Goal: Navigation & Orientation: Go to known website

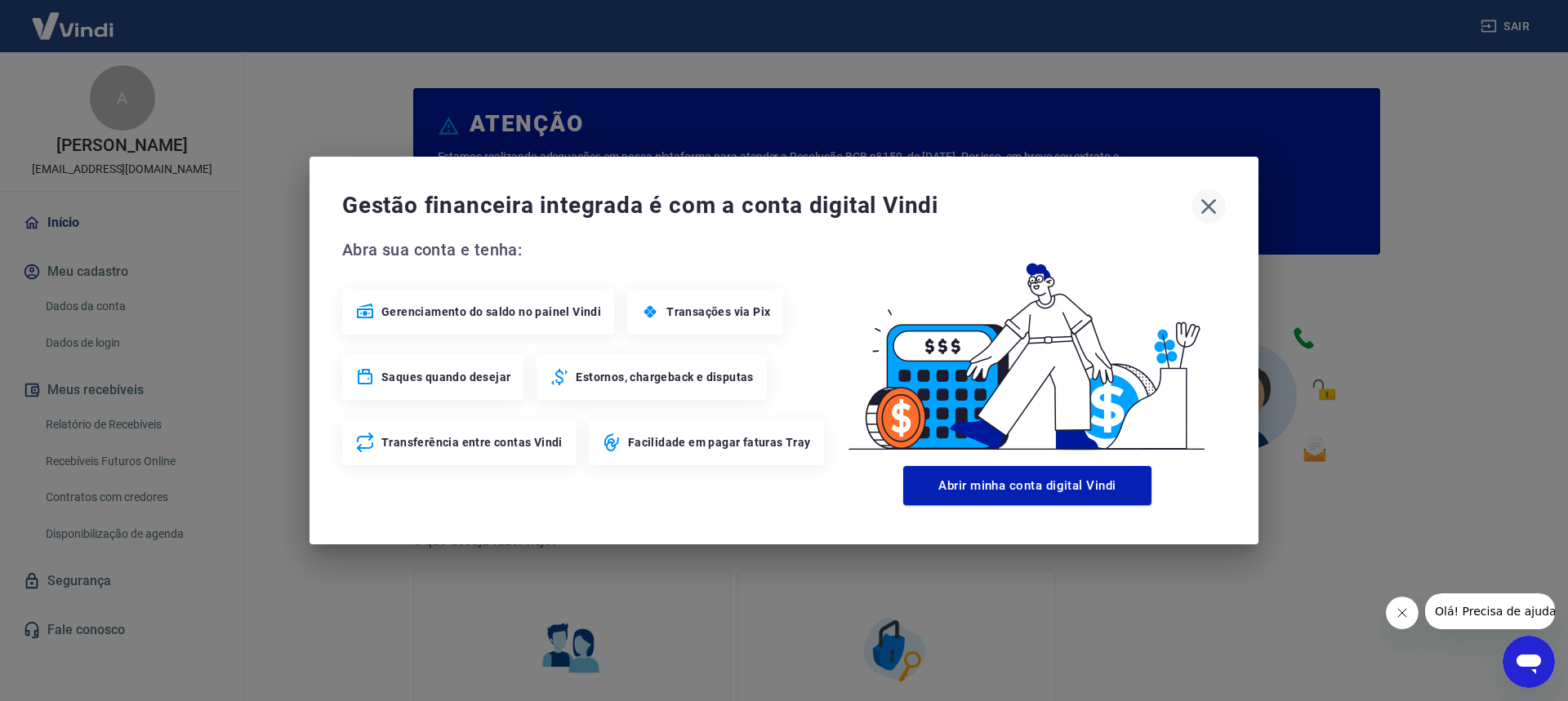
click at [1221, 209] on icon "button" at bounding box center [1208, 206] width 26 height 26
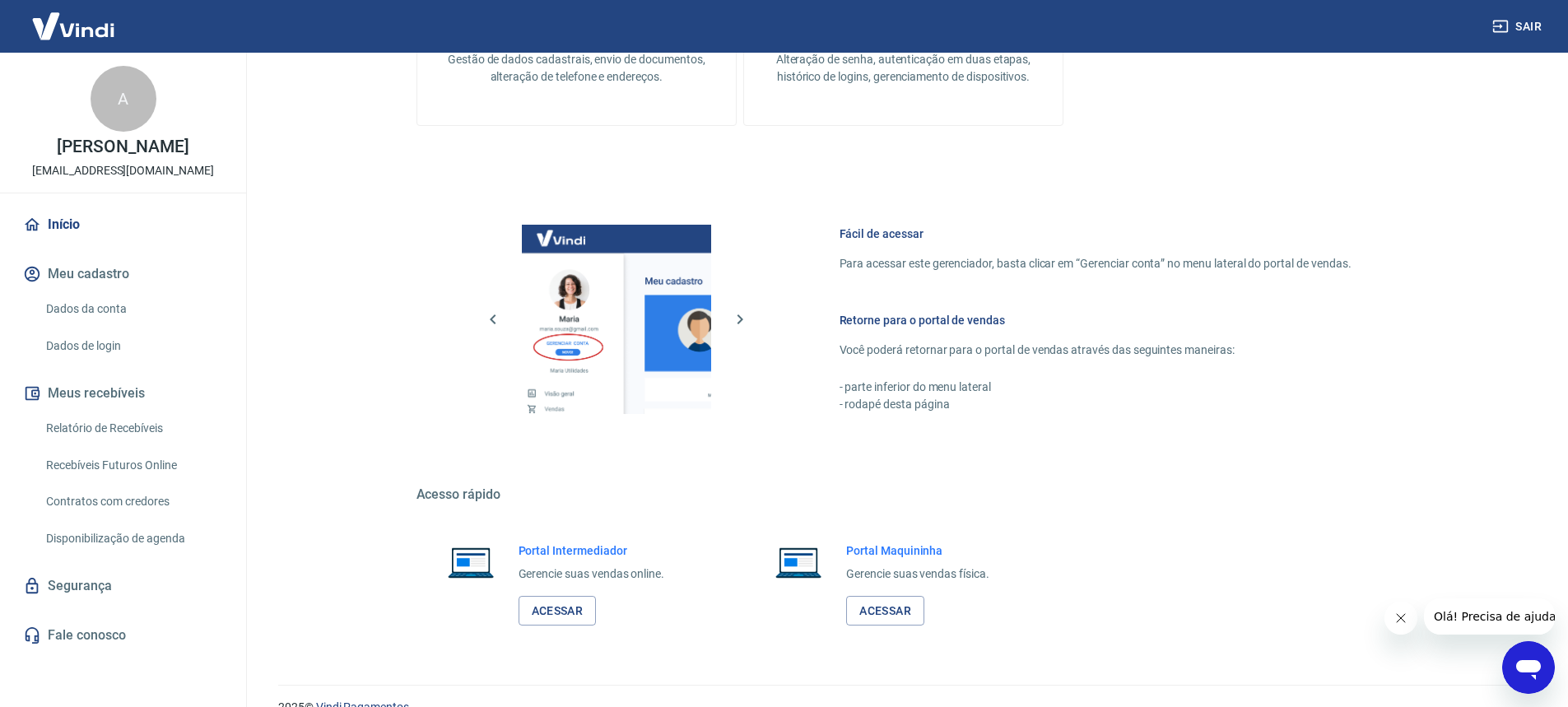
scroll to position [747, 0]
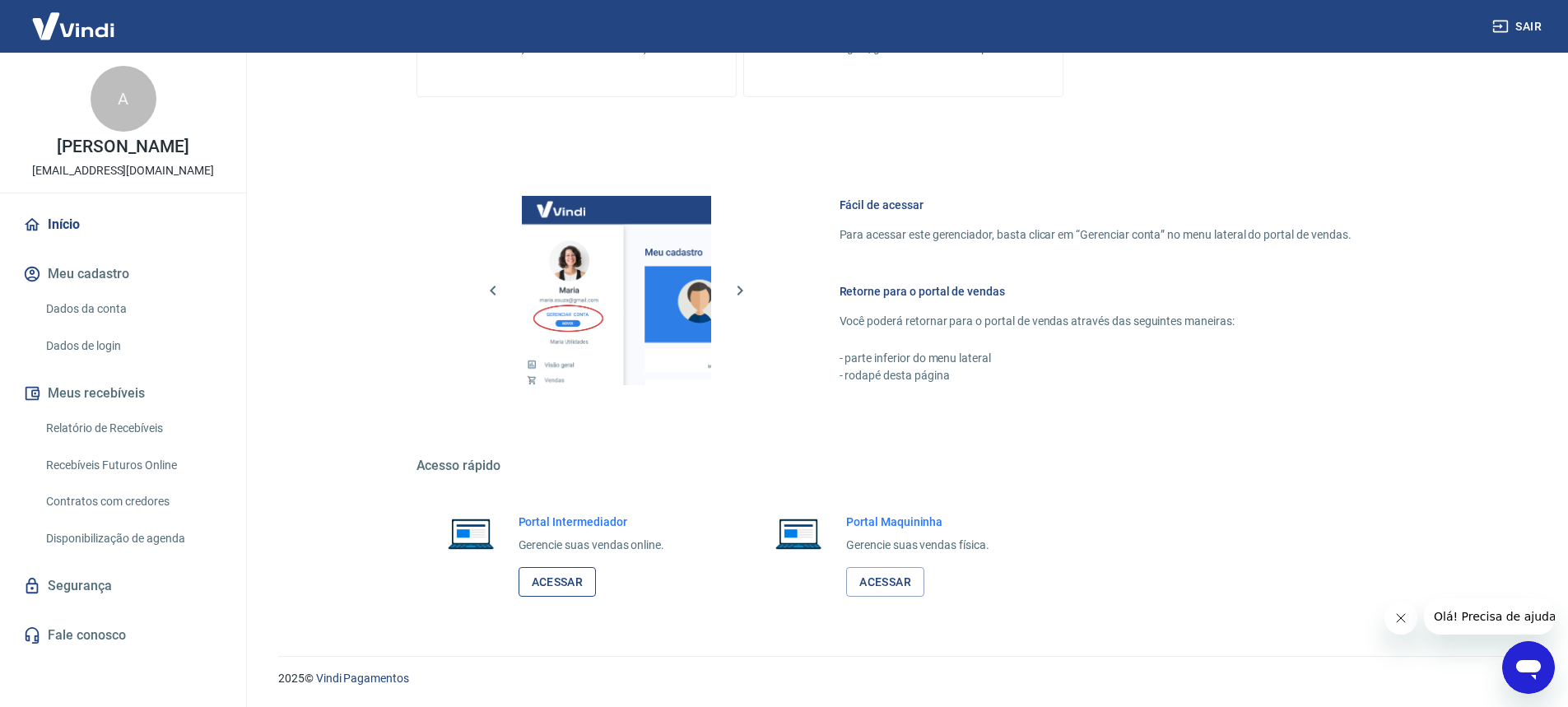
click at [563, 580] on link "Acessar" at bounding box center [557, 583] width 78 height 30
